Goal: Navigation & Orientation: Go to known website

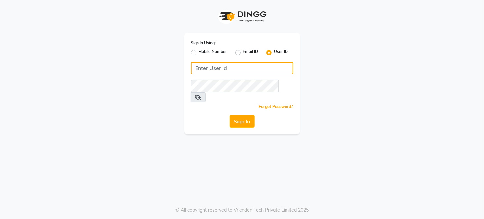
click at [229, 69] on input "Username" at bounding box center [242, 68] width 102 height 13
type input "cutnstyle"
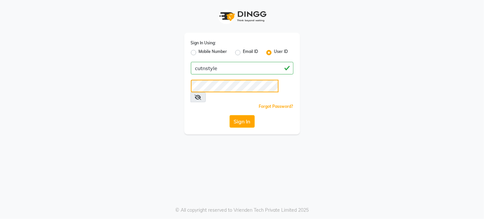
click at [229, 115] on button "Sign In" at bounding box center [241, 121] width 25 height 13
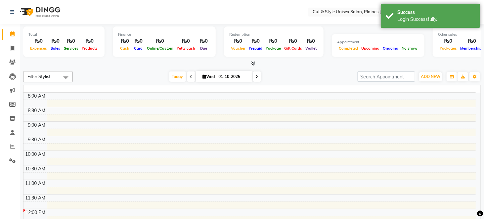
select select "en"
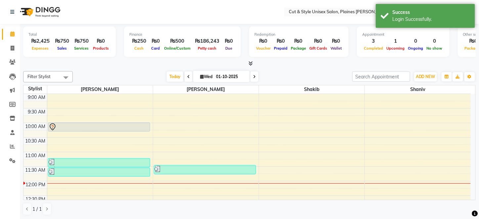
click at [162, 9] on nav "Select Location × Cut & Style Unisex Salon, Plaines [PERSON_NAME] English ENGLI…" at bounding box center [239, 12] width 479 height 24
